Goal: Book appointment/travel/reservation

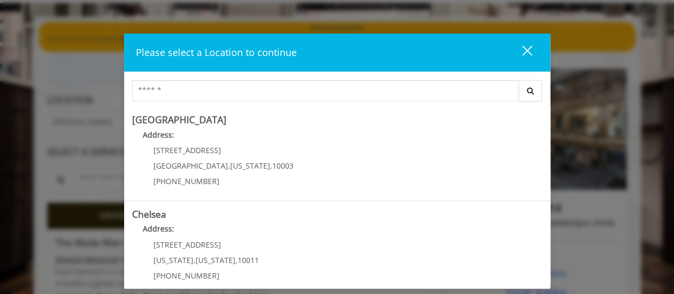
scroll to position [107, 0]
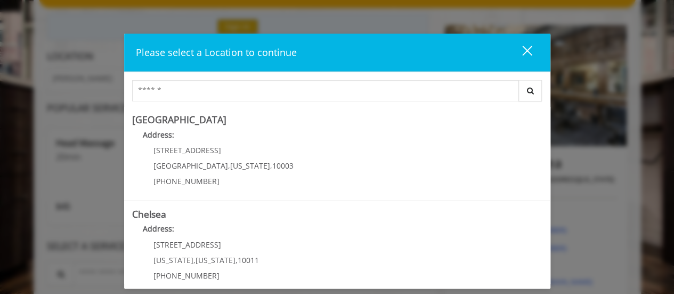
click at [367, 69] on div "Please select a Location to continue close" at bounding box center [337, 53] width 426 height 38
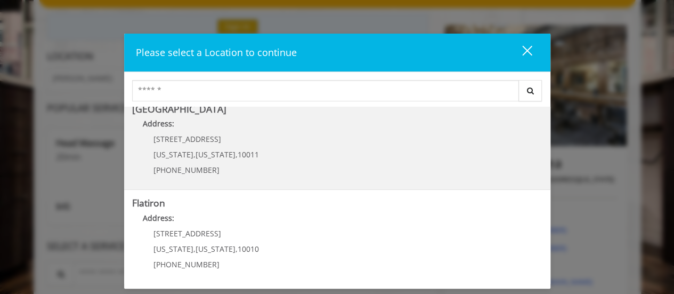
scroll to position [267, 0]
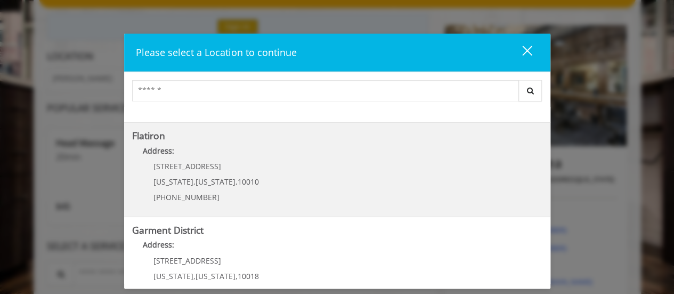
click at [313, 171] on "Flatiron Address: [STREET_ADDRESS][US_STATE][US_STATE] (917) 475-1765" at bounding box center [337, 170] width 410 height 78
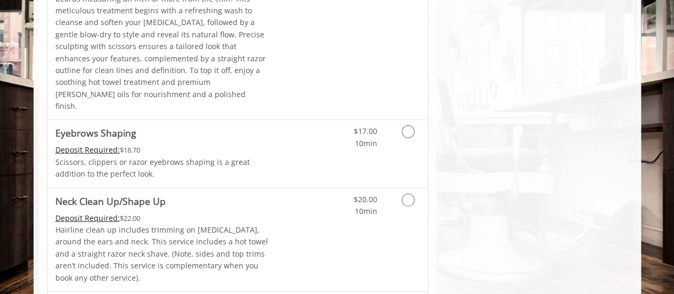
scroll to position [1682, 0]
